Goal: Navigation & Orientation: Find specific page/section

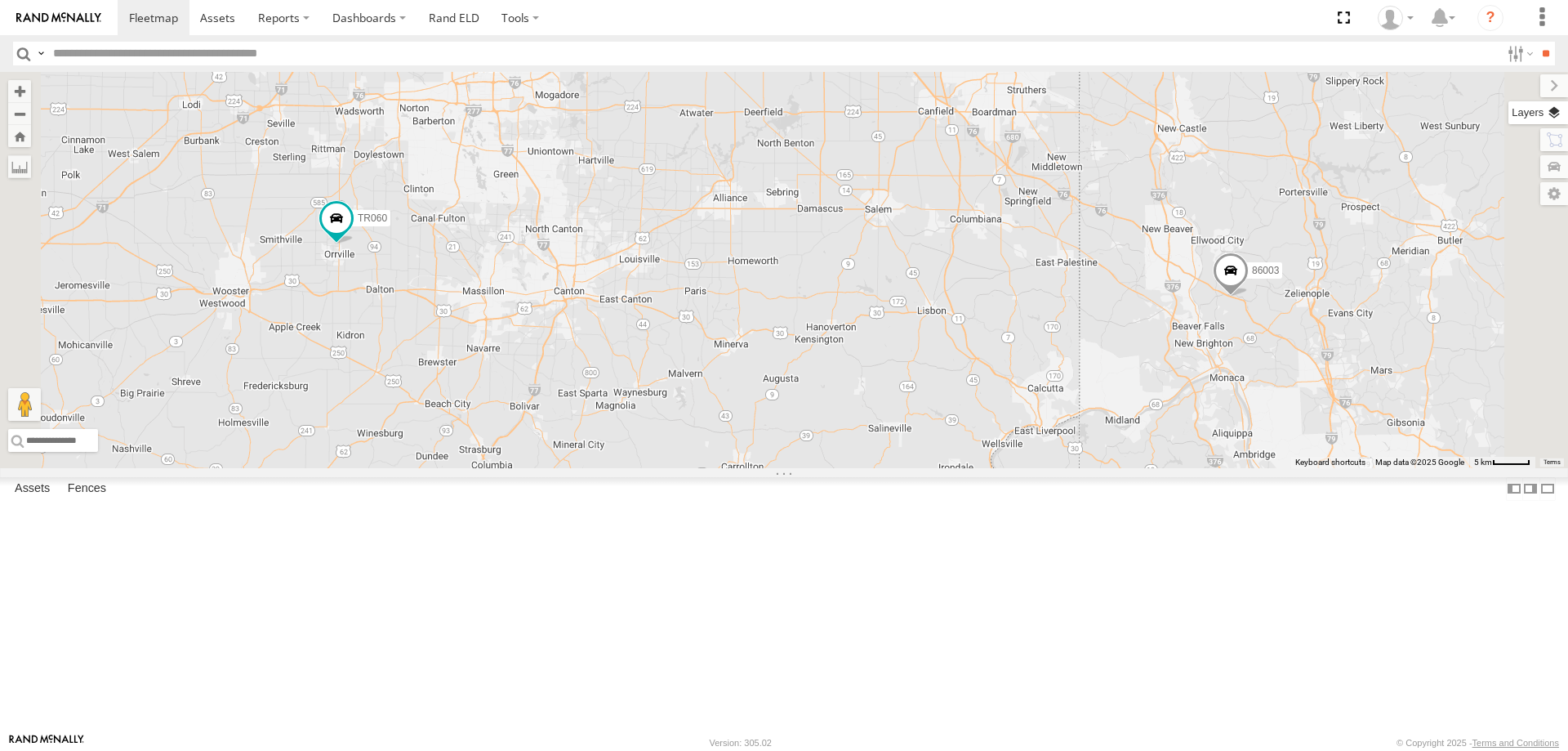
click at [1552, 110] on label at bounding box center [1539, 112] width 60 height 22
click at [0, 0] on span "Basemaps" at bounding box center [0, 0] width 0 height 0
click at [0, 0] on span "Satellite + Roadmap" at bounding box center [0, 0] width 0 height 0
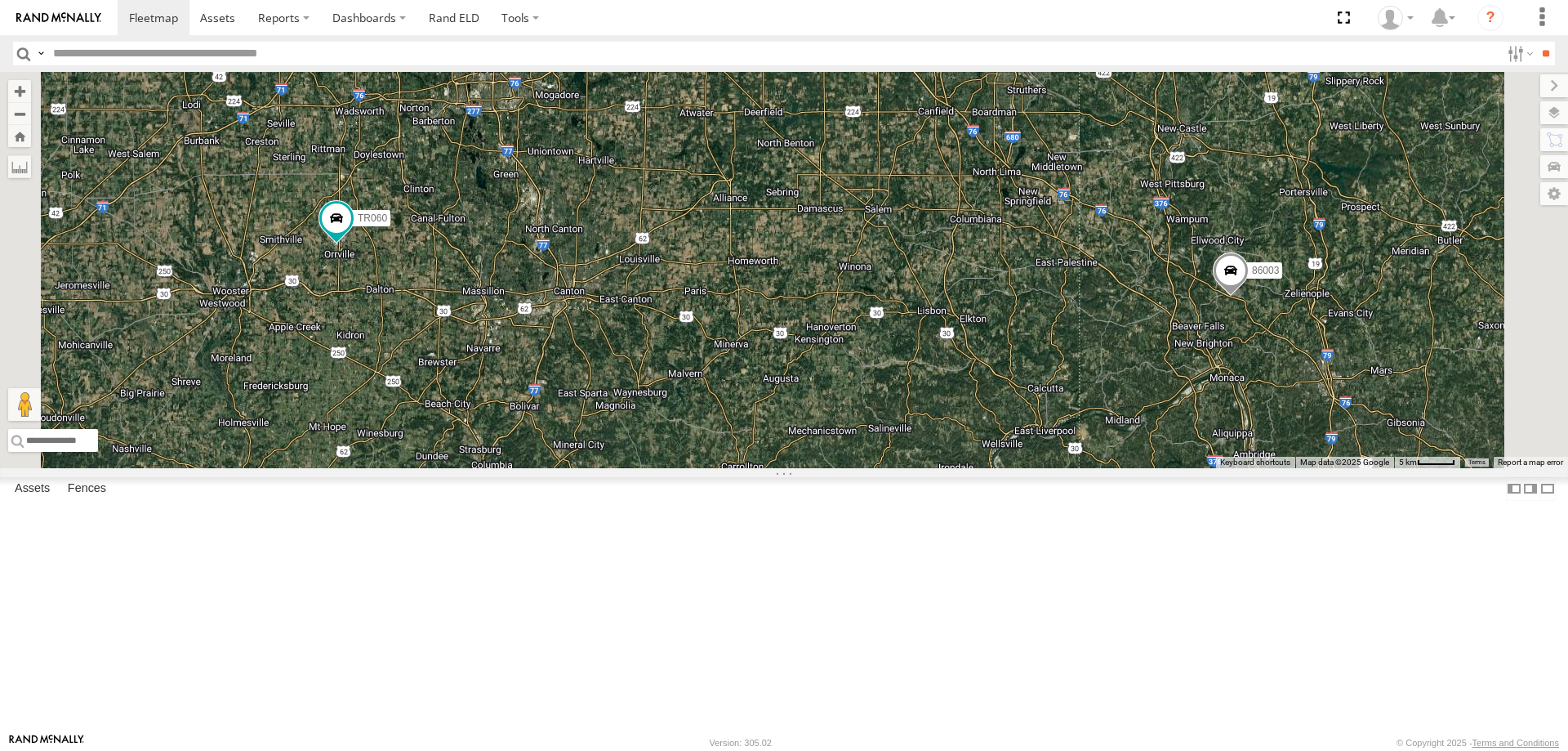
click at [0, 0] on span "Overlays" at bounding box center [0, 0] width 0 height 0
click at [0, 0] on span "Traffic" at bounding box center [0, 0] width 0 height 0
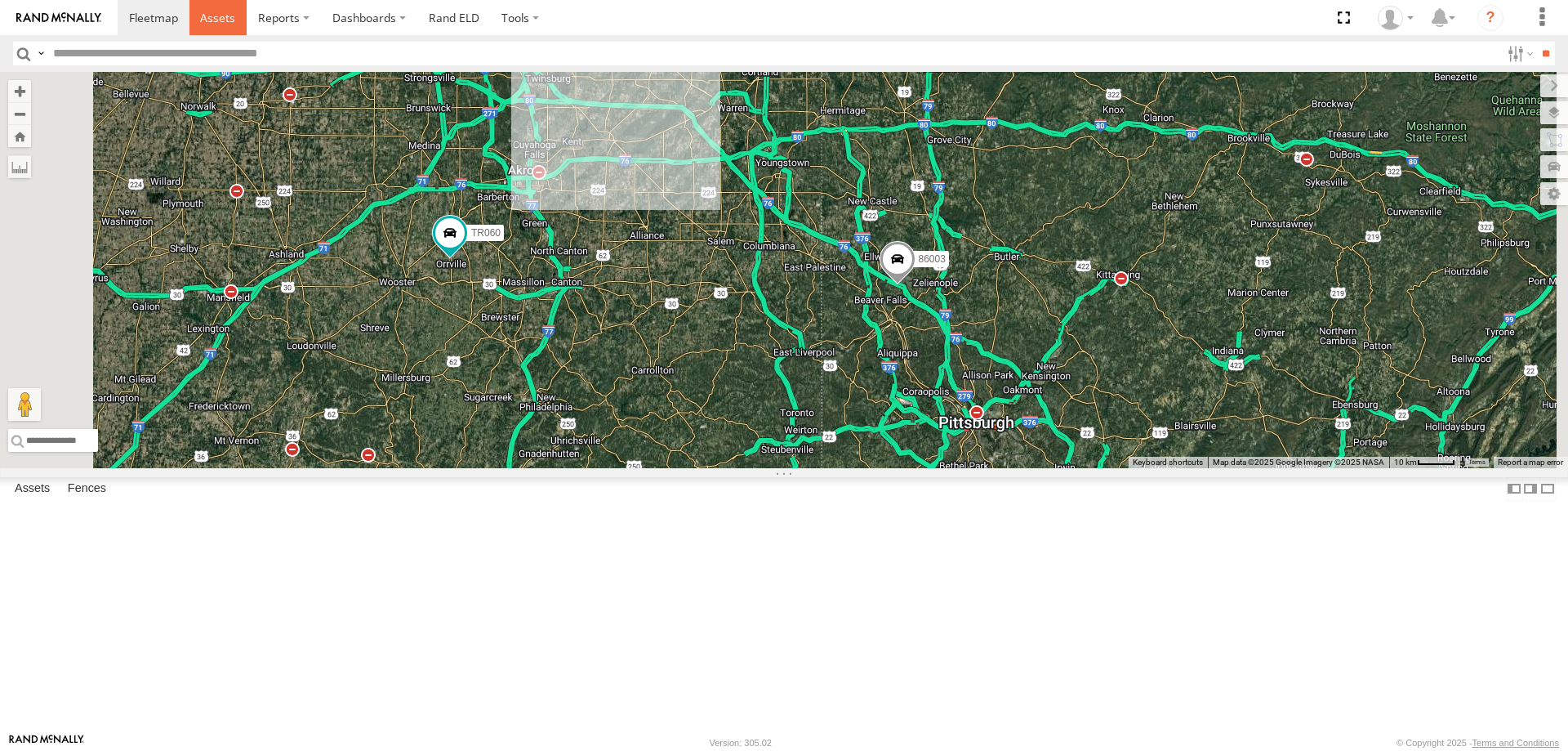
click at [226, 19] on span at bounding box center [218, 17] width 36 height 16
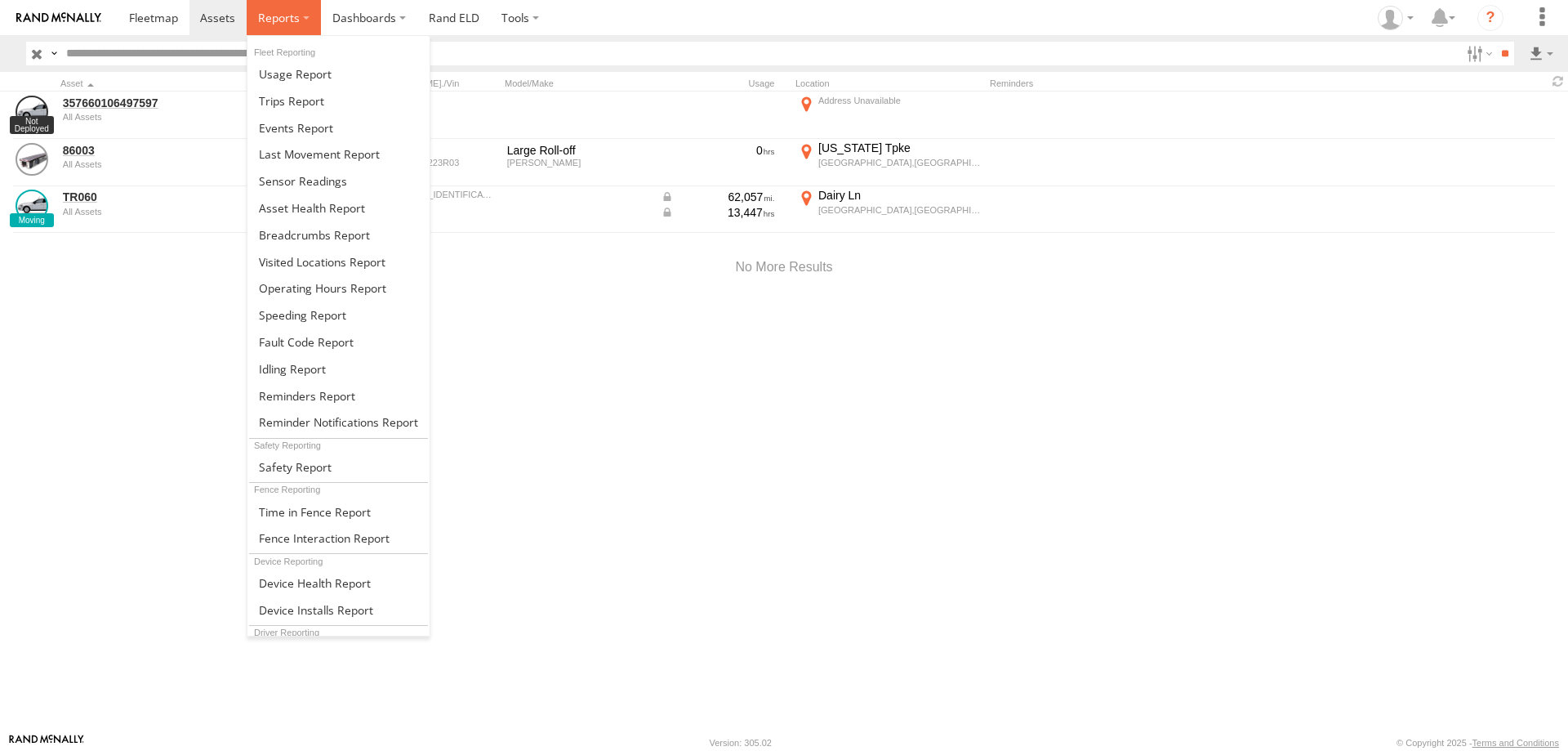
click at [298, 23] on span at bounding box center [279, 17] width 42 height 16
click at [300, 103] on span at bounding box center [292, 100] width 66 height 16
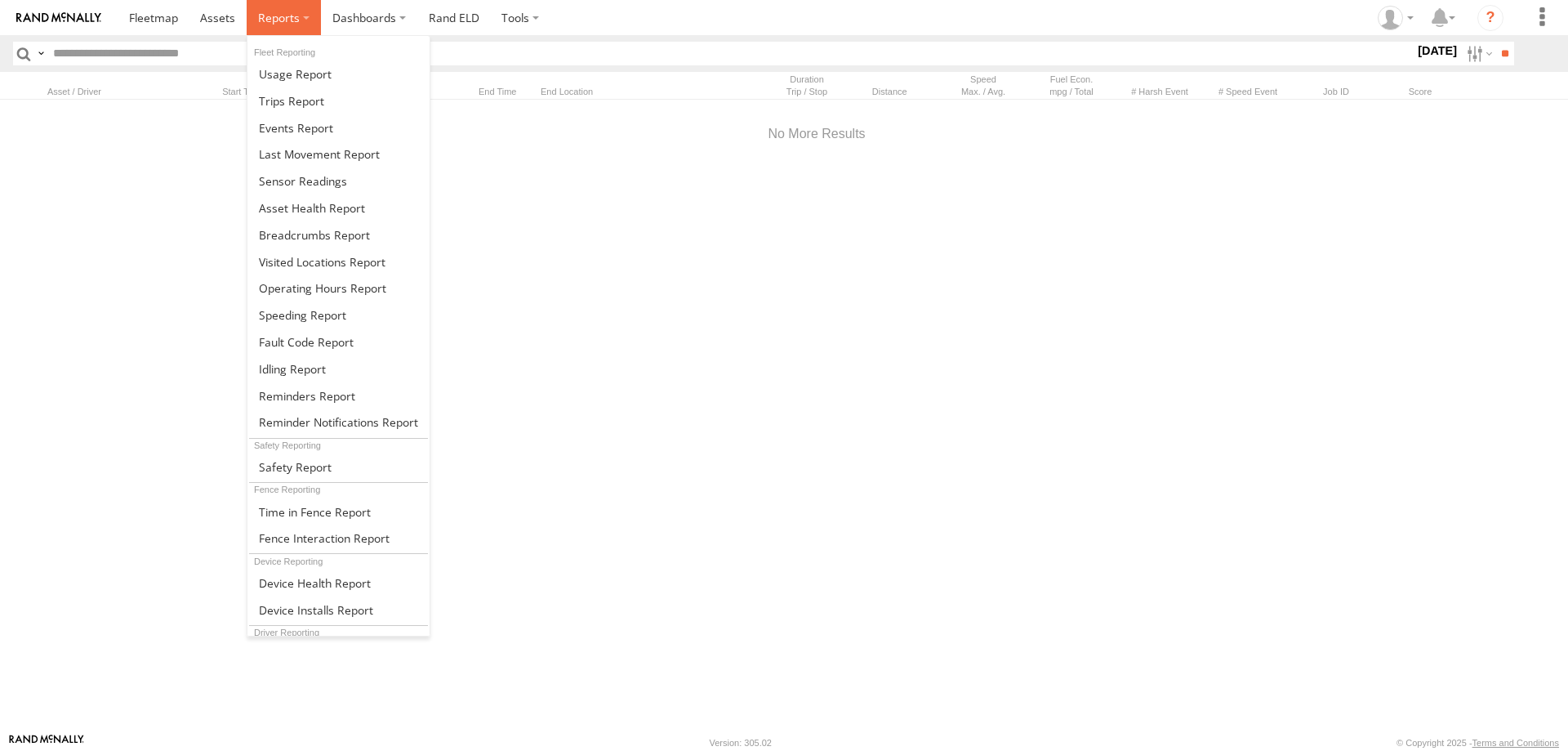
click at [301, 15] on label at bounding box center [284, 18] width 74 height 36
click at [313, 588] on span at bounding box center [315, 582] width 112 height 16
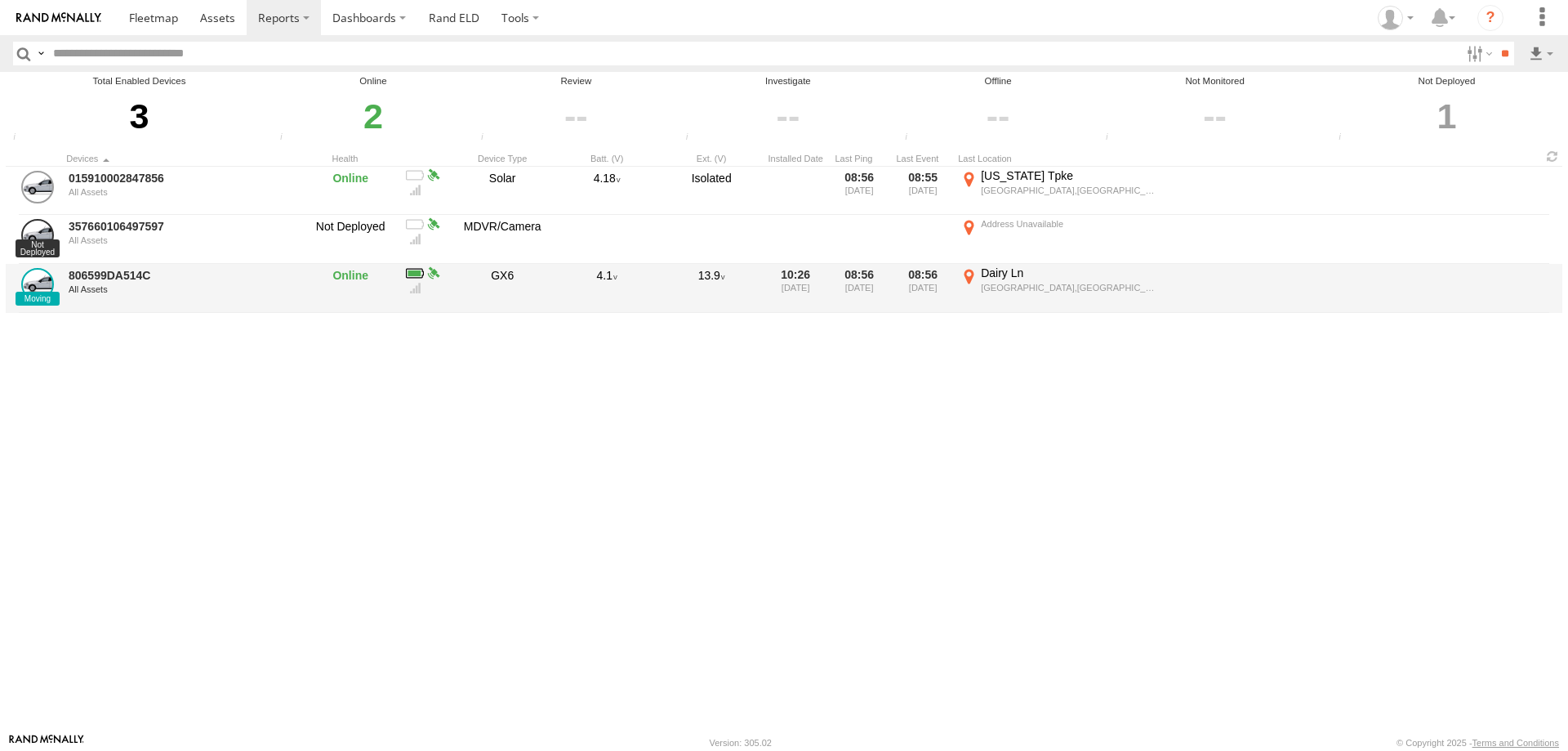
click at [988, 271] on div "Dairy Ln" at bounding box center [1070, 273] width 179 height 15
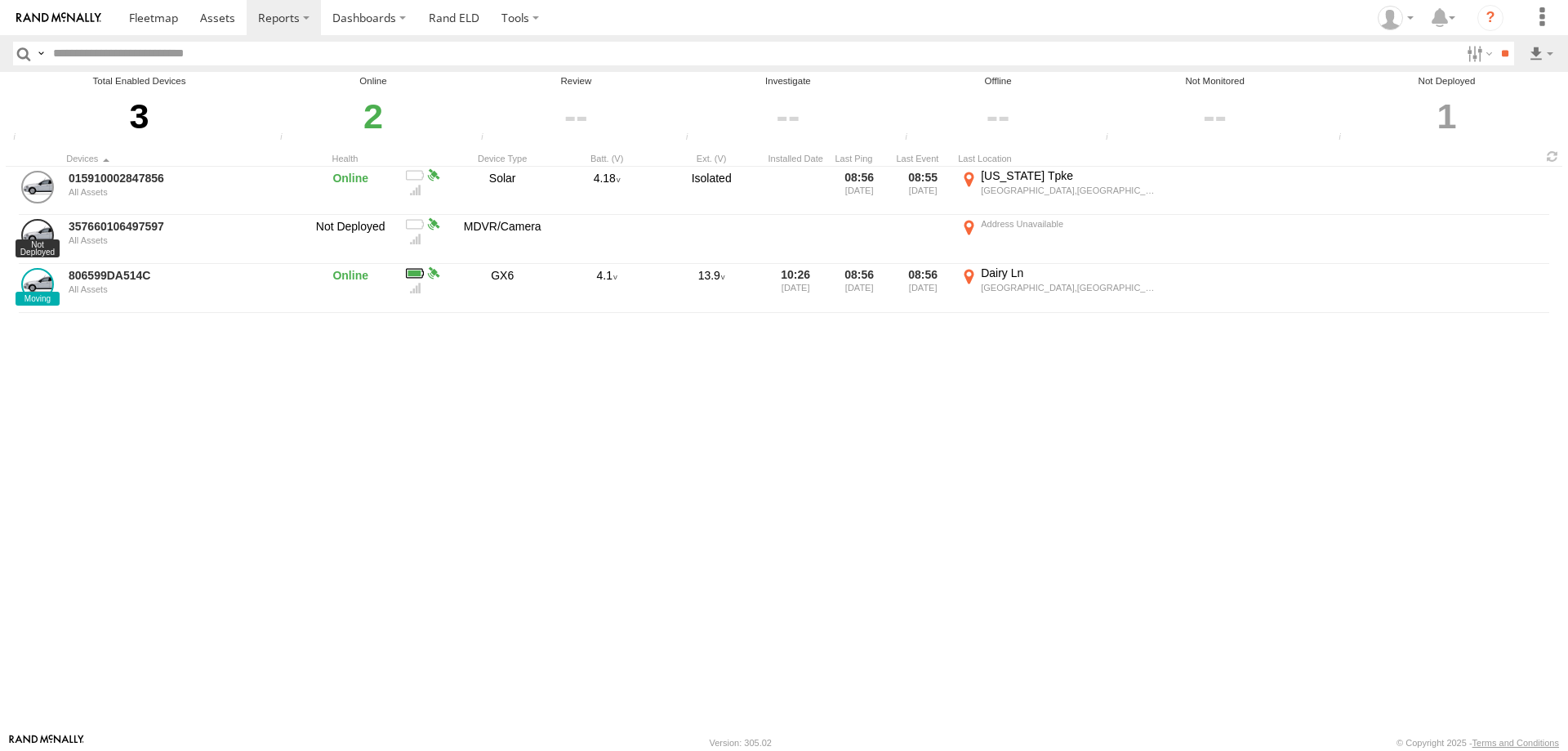
click at [0, 0] on button "Satellite" at bounding box center [0, 0] width 0 height 0
click at [0, 0] on label "×" at bounding box center [0, 0] width 0 height 0
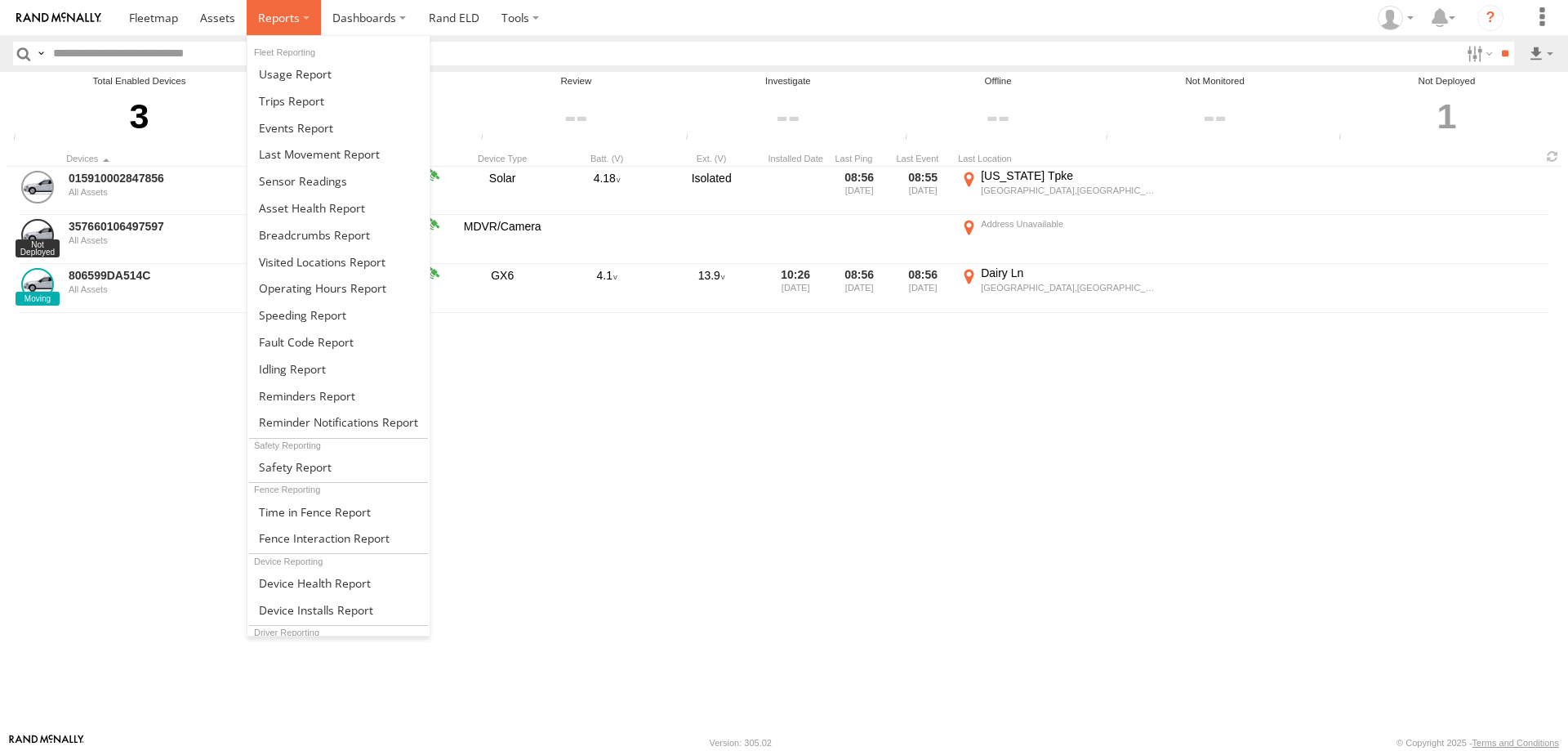
click at [304, 17] on label at bounding box center [284, 18] width 74 height 36
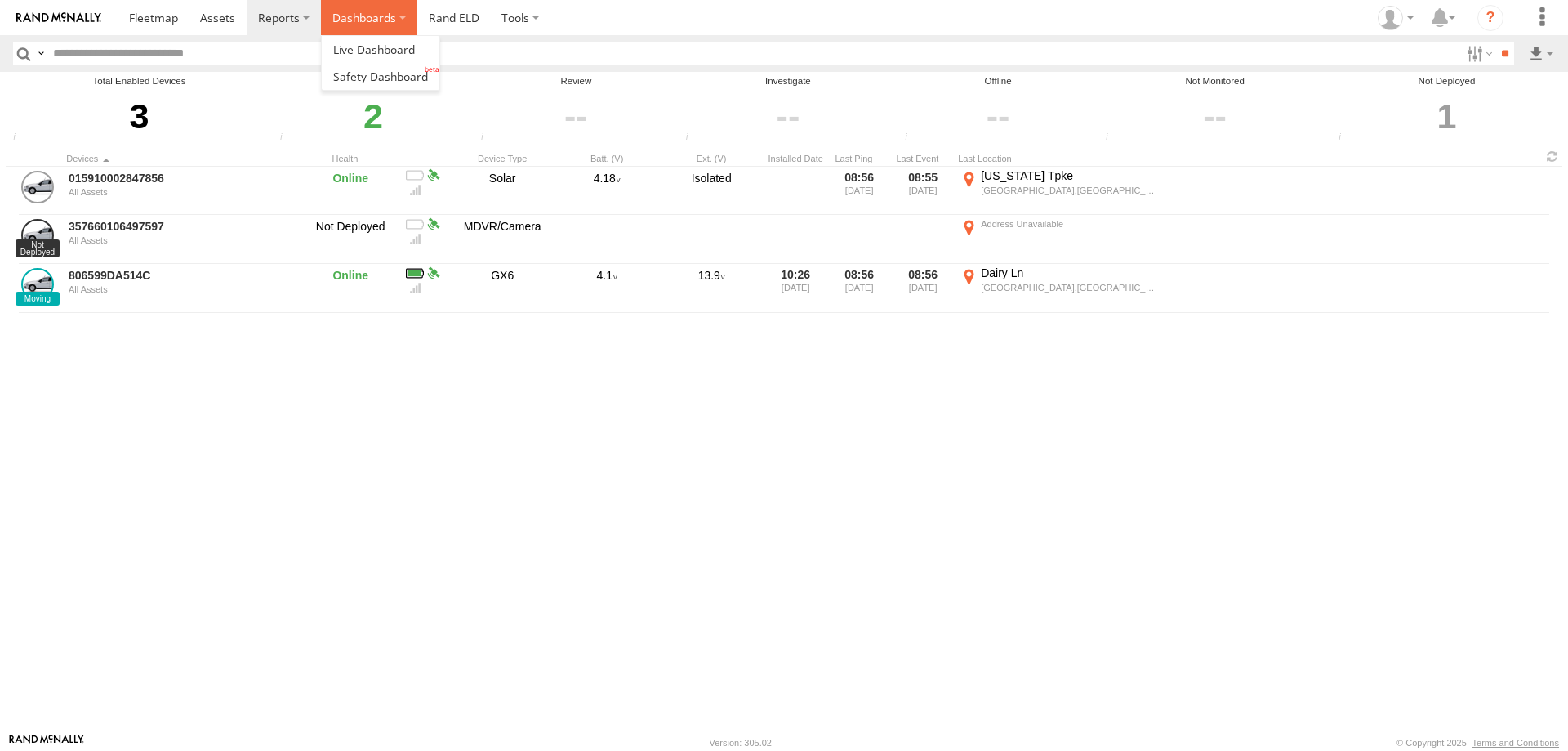
click at [401, 16] on label "Dashboards" at bounding box center [369, 18] width 96 height 36
click at [372, 45] on span at bounding box center [374, 50] width 81 height 16
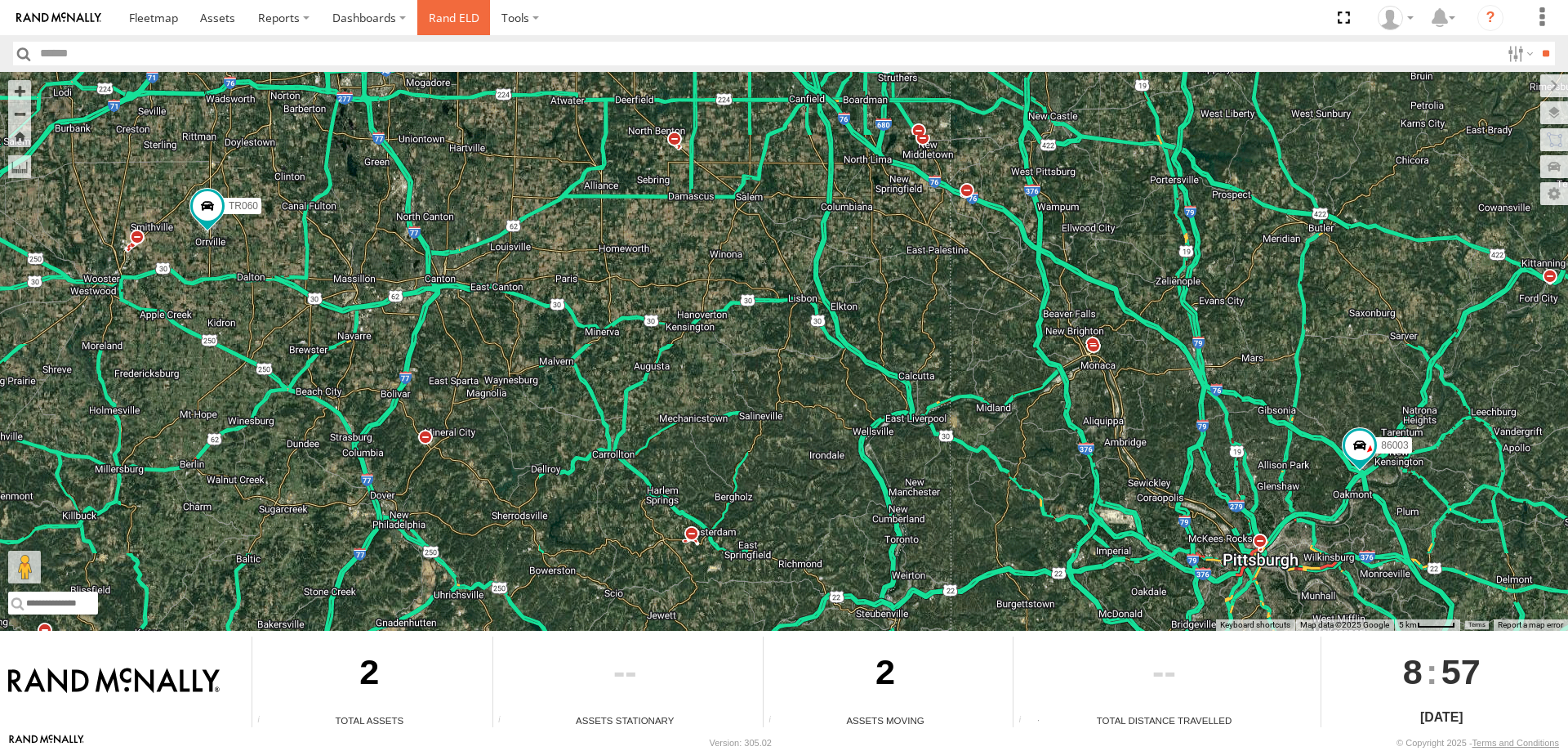
click at [464, 18] on link "Rand ELD" at bounding box center [454, 18] width 74 height 36
click at [530, 18] on label at bounding box center [520, 18] width 61 height 36
click at [171, 9] on span at bounding box center [154, 17] width 49 height 16
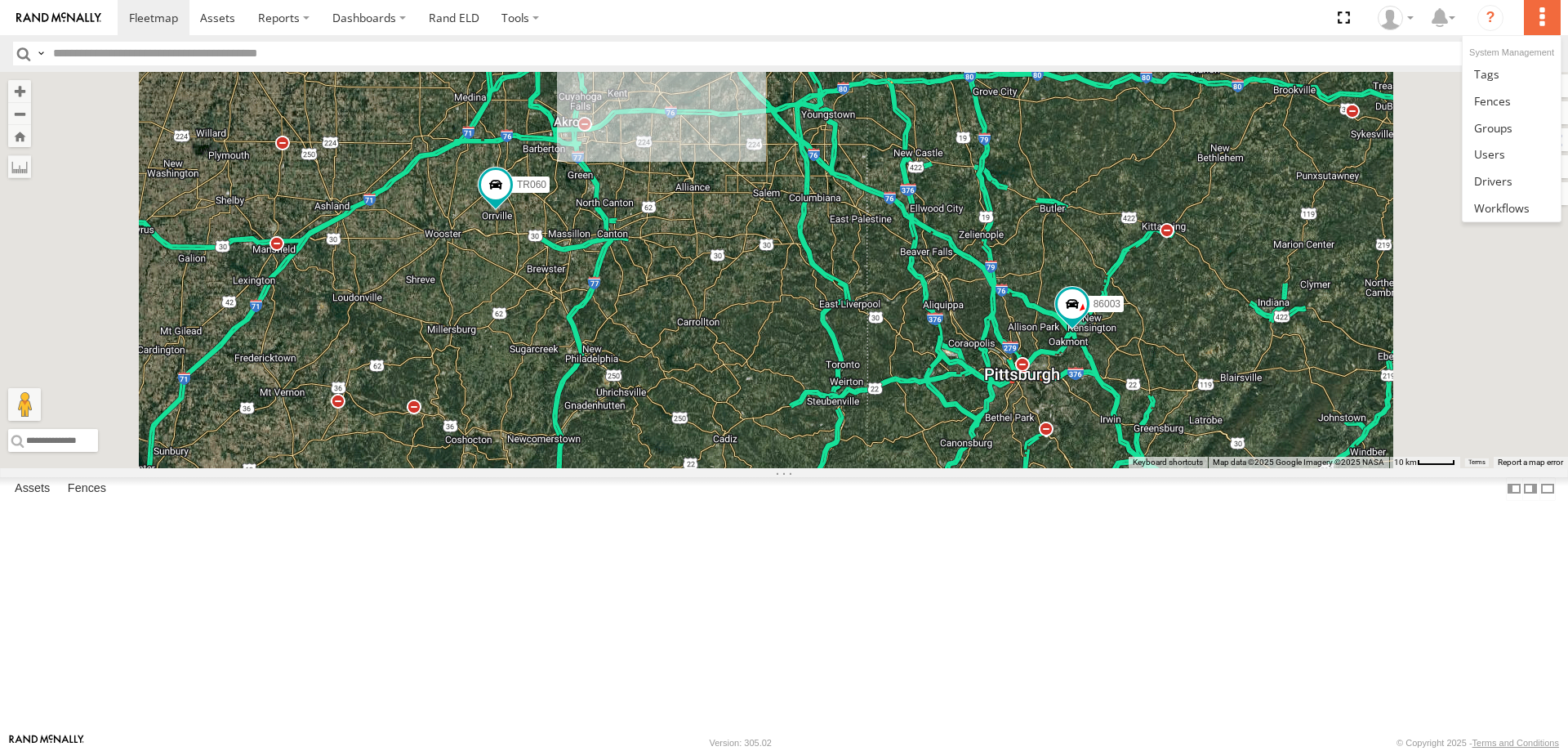
click at [1536, 14] on label at bounding box center [1542, 18] width 36 height 36
click at [1487, 183] on span at bounding box center [1493, 181] width 38 height 16
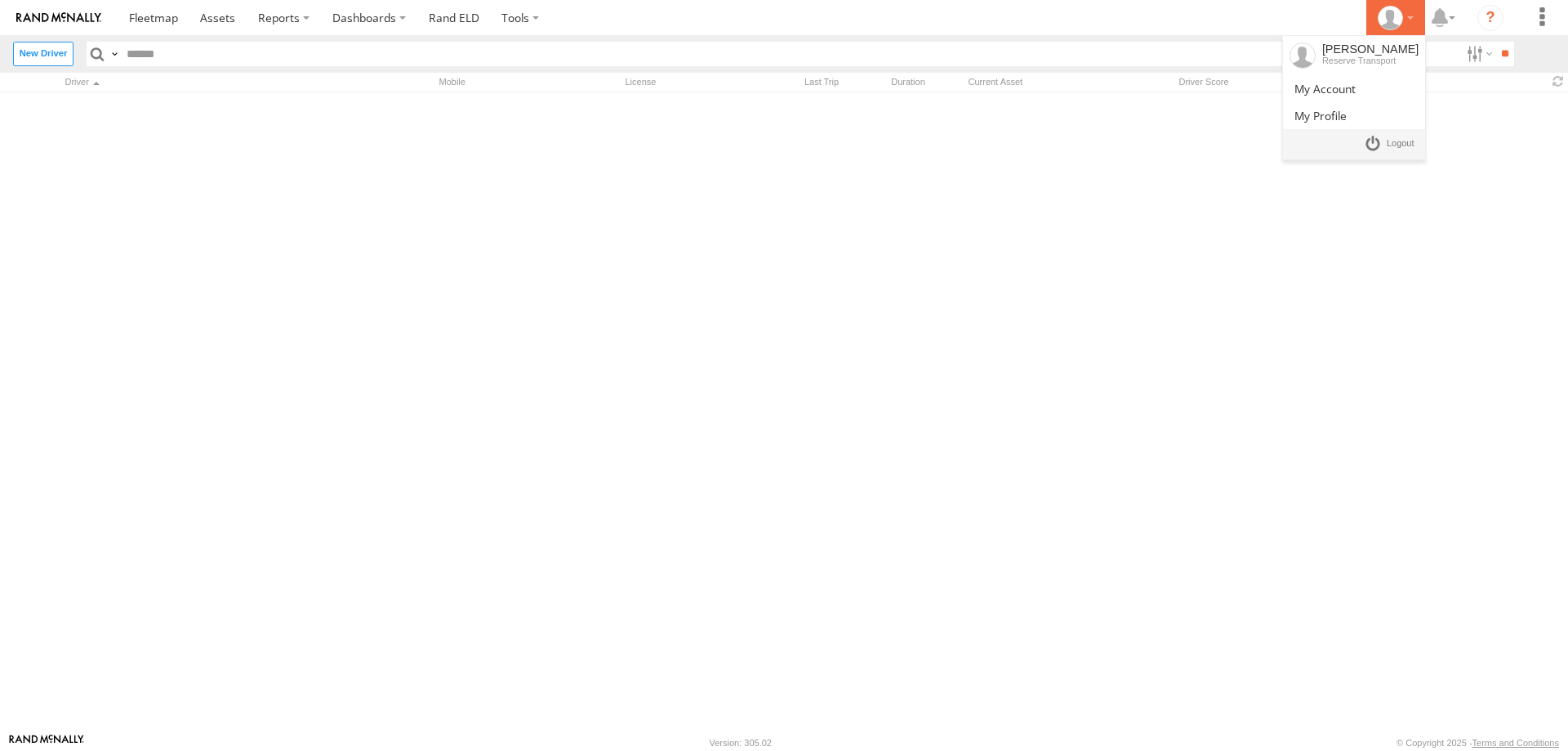
click at [1390, 22] on icon at bounding box center [1390, 18] width 24 height 24
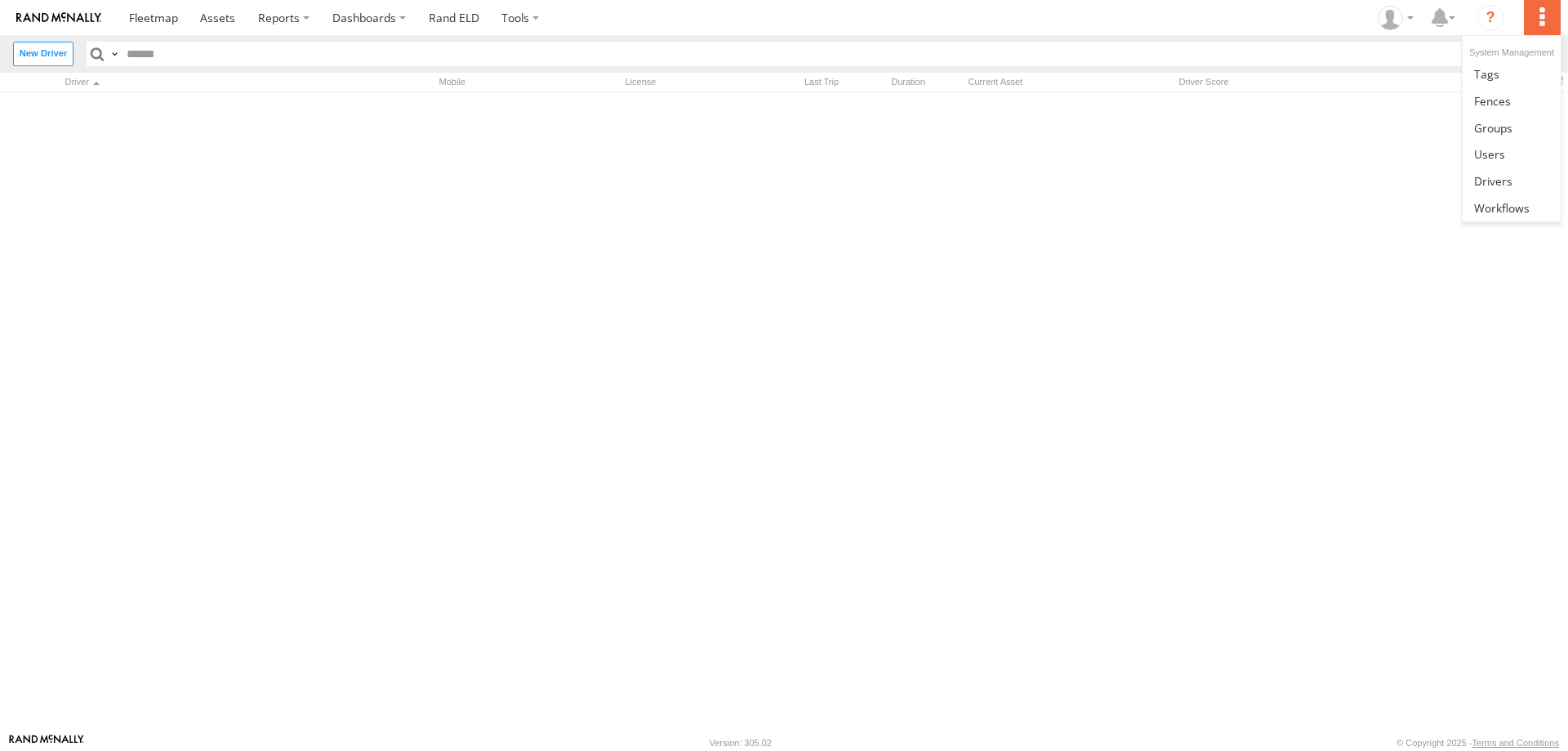
click at [1544, 16] on label at bounding box center [1542, 18] width 36 height 36
click at [1487, 155] on span at bounding box center [1489, 154] width 31 height 16
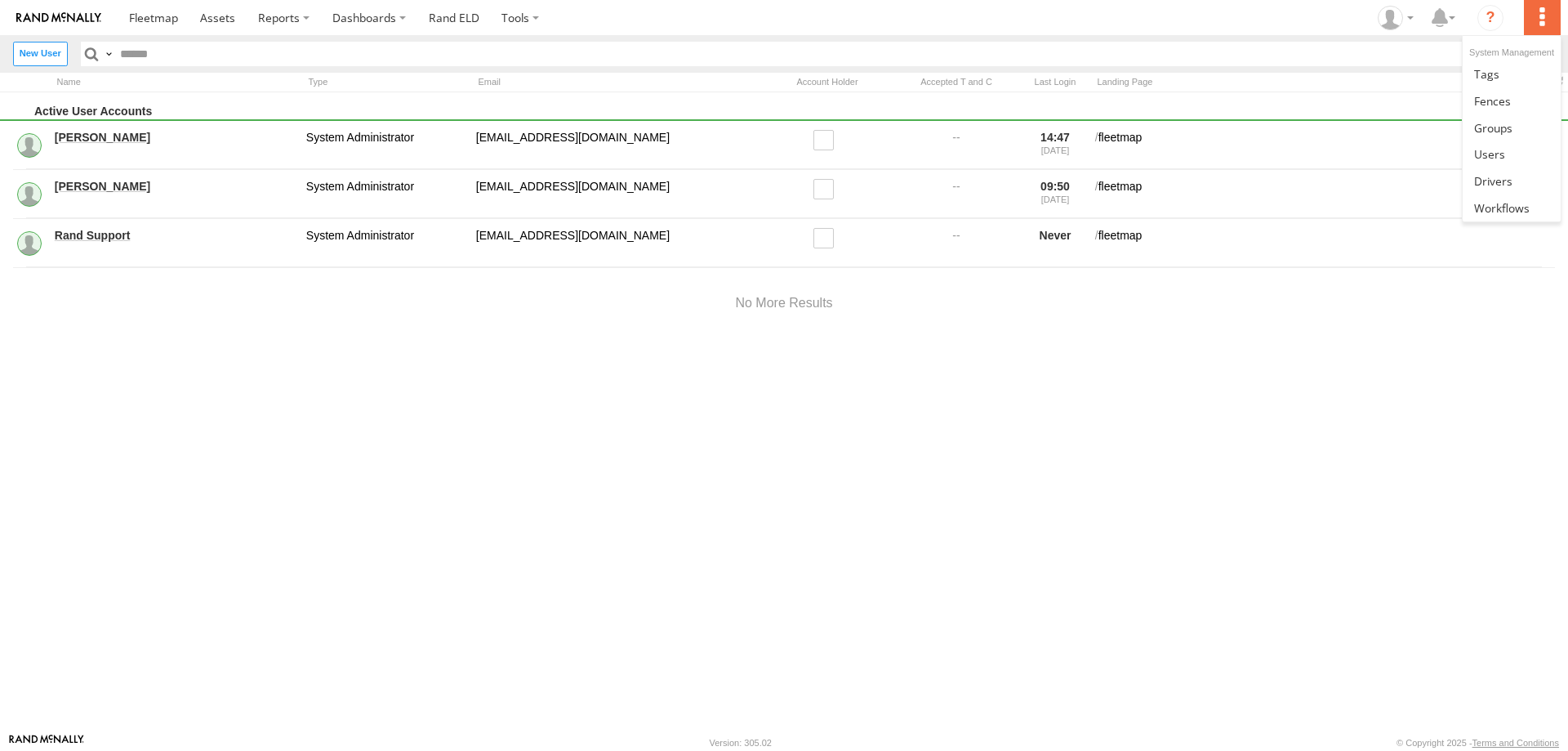
click at [1541, 22] on label at bounding box center [1542, 18] width 36 height 36
click at [1509, 184] on span at bounding box center [1493, 181] width 38 height 16
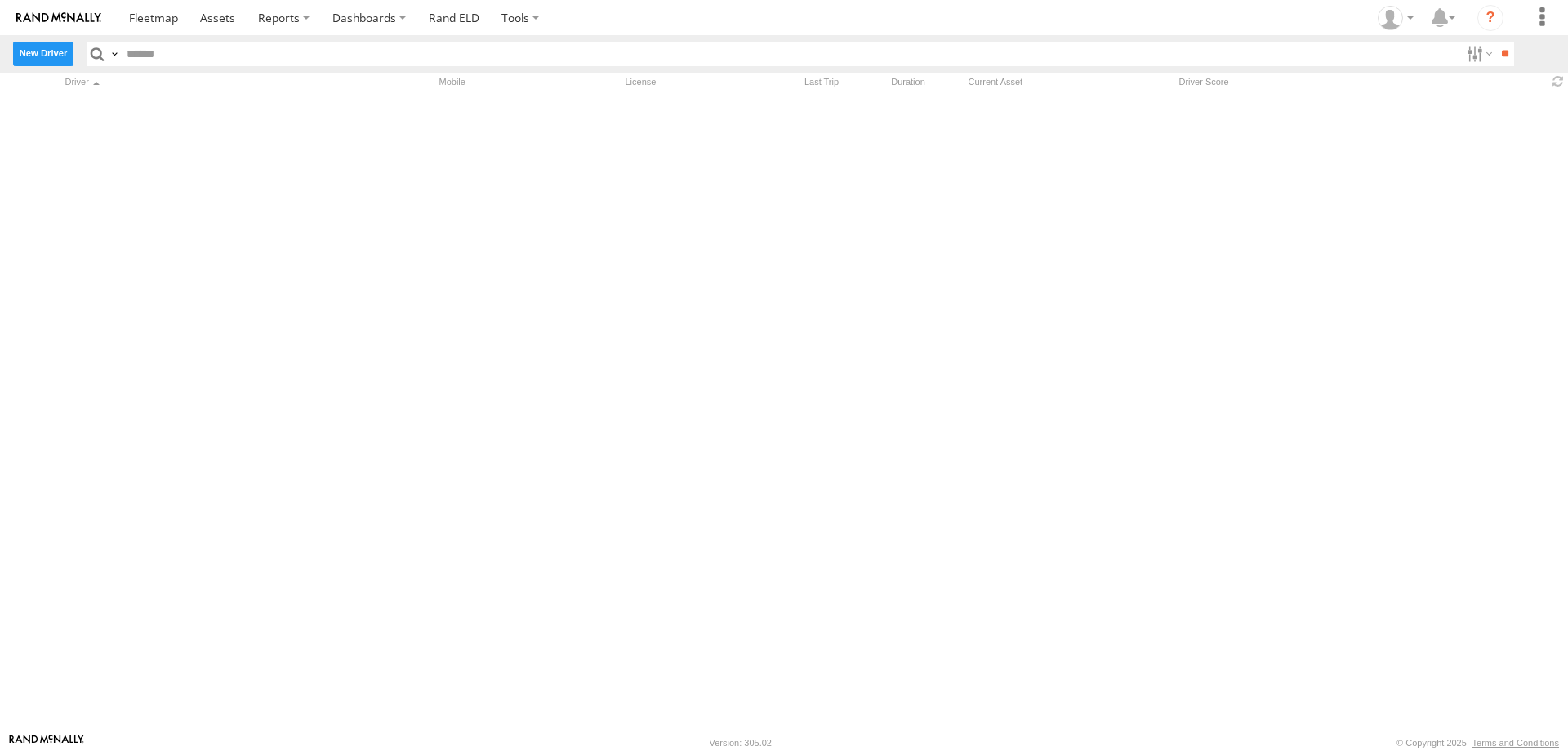
click at [41, 54] on label "New Driver" at bounding box center [43, 53] width 61 height 23
click at [0, 0] on label "×" at bounding box center [0, 0] width 0 height 0
click at [1539, 16] on label at bounding box center [1542, 18] width 36 height 36
click at [1490, 125] on span at bounding box center [1493, 127] width 38 height 16
click at [1539, 19] on label at bounding box center [1542, 18] width 36 height 36
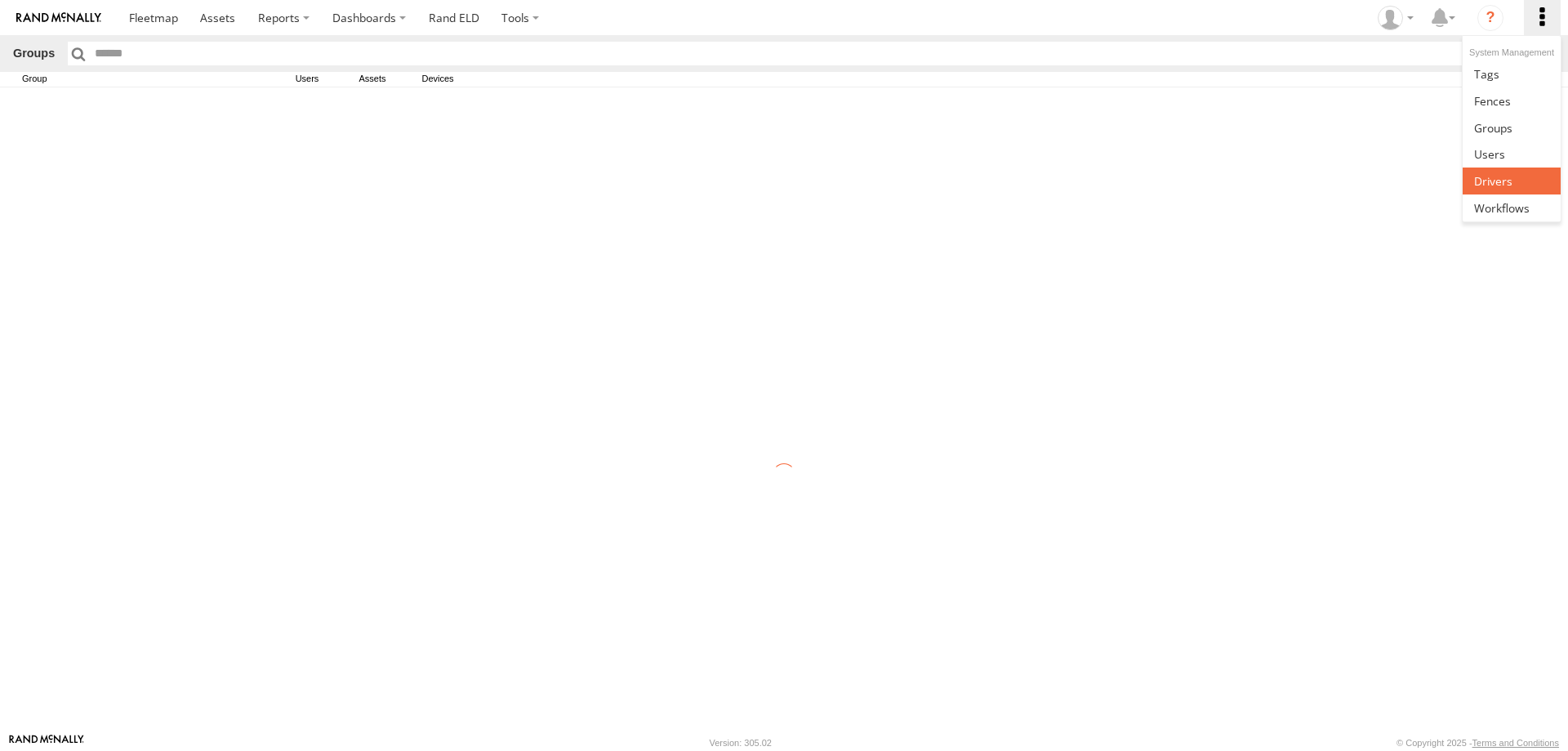
click at [1489, 187] on span at bounding box center [1493, 181] width 38 height 16
click at [99, 79] on div "Driver" at bounding box center [244, 81] width 368 height 16
click at [95, 81] on div "Driver" at bounding box center [244, 81] width 368 height 16
click at [1547, 22] on label at bounding box center [1542, 18] width 36 height 36
click at [516, 161] on div at bounding box center [784, 413] width 1568 height 641
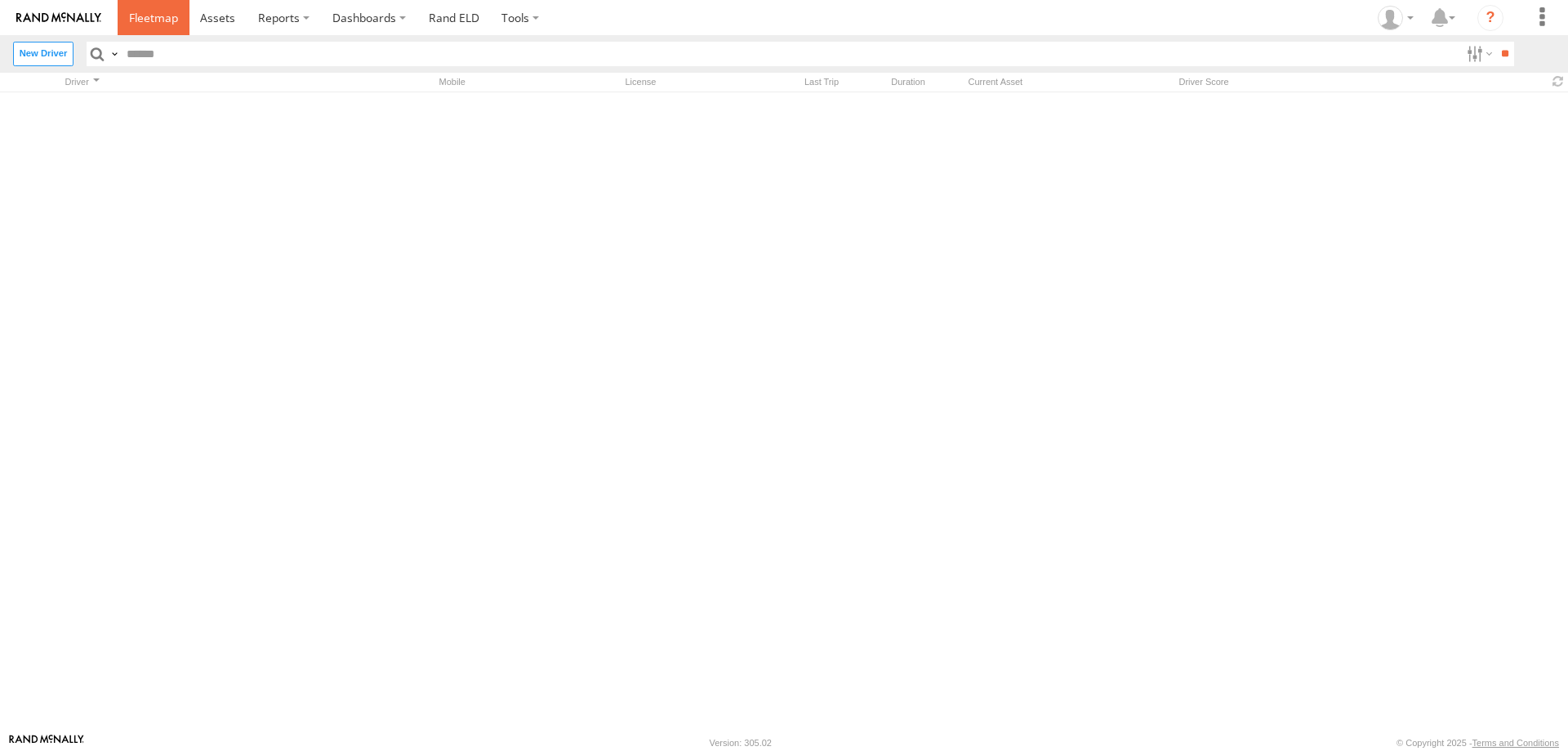
click at [167, 14] on span at bounding box center [154, 17] width 49 height 16
